Goal: Information Seeking & Learning: Learn about a topic

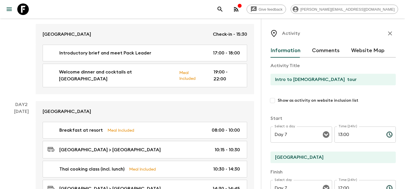
scroll to position [122, 0]
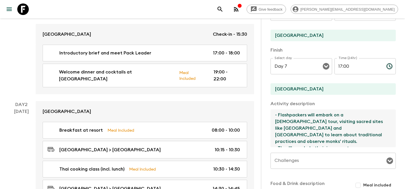
click at [26, 9] on icon at bounding box center [23, 9] width 12 height 12
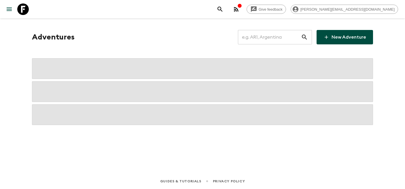
click at [294, 35] on input "text" at bounding box center [269, 37] width 63 height 16
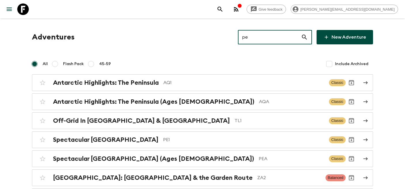
type input "pe1"
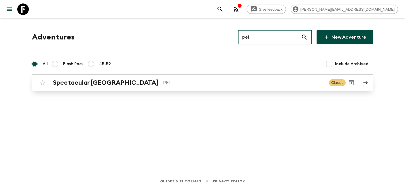
click at [163, 84] on p "PE1" at bounding box center [243, 82] width 161 height 7
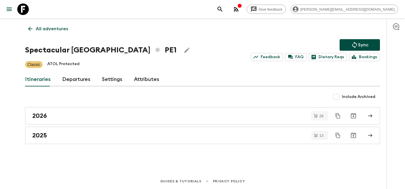
click at [67, 82] on link "Departures" at bounding box center [76, 80] width 28 height 14
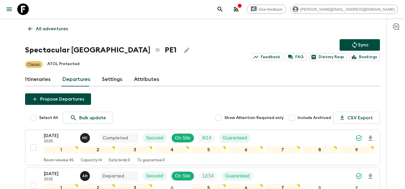
scroll to position [244, 0]
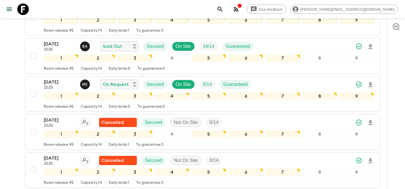
click at [62, 40] on button "[DATE] 2025 E A Sold Out Secured On Site 14 / 14 Guaranteed 1 2 3 4 5 6 7 8 9 R…" at bounding box center [202, 56] width 355 height 36
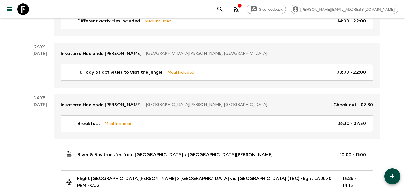
scroll to position [471, 0]
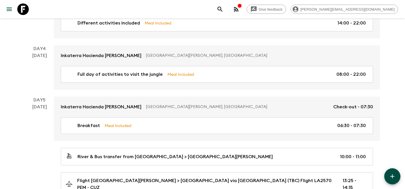
click at [252, 99] on link "Inkaterra [GEOGRAPHIC_DATA][PERSON_NAME] [GEOGRAPHIC_DATA][PERSON_NAME], [GEOGR…" at bounding box center [217, 107] width 326 height 21
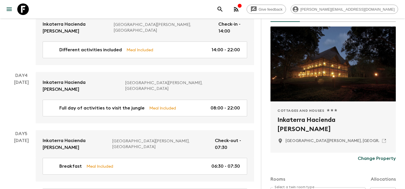
scroll to position [36, 0]
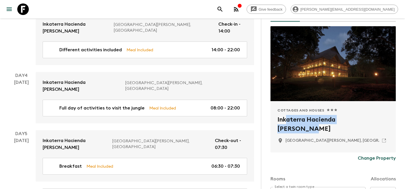
drag, startPoint x: 382, startPoint y: 121, endPoint x: 287, endPoint y: 122, distance: 94.6
click at [287, 122] on h2 "Inkaterra Hacienda [PERSON_NAME]" at bounding box center [334, 124] width 112 height 18
click at [384, 139] on icon at bounding box center [384, 140] width 5 height 5
